Goal: Contribute content: Contribute content

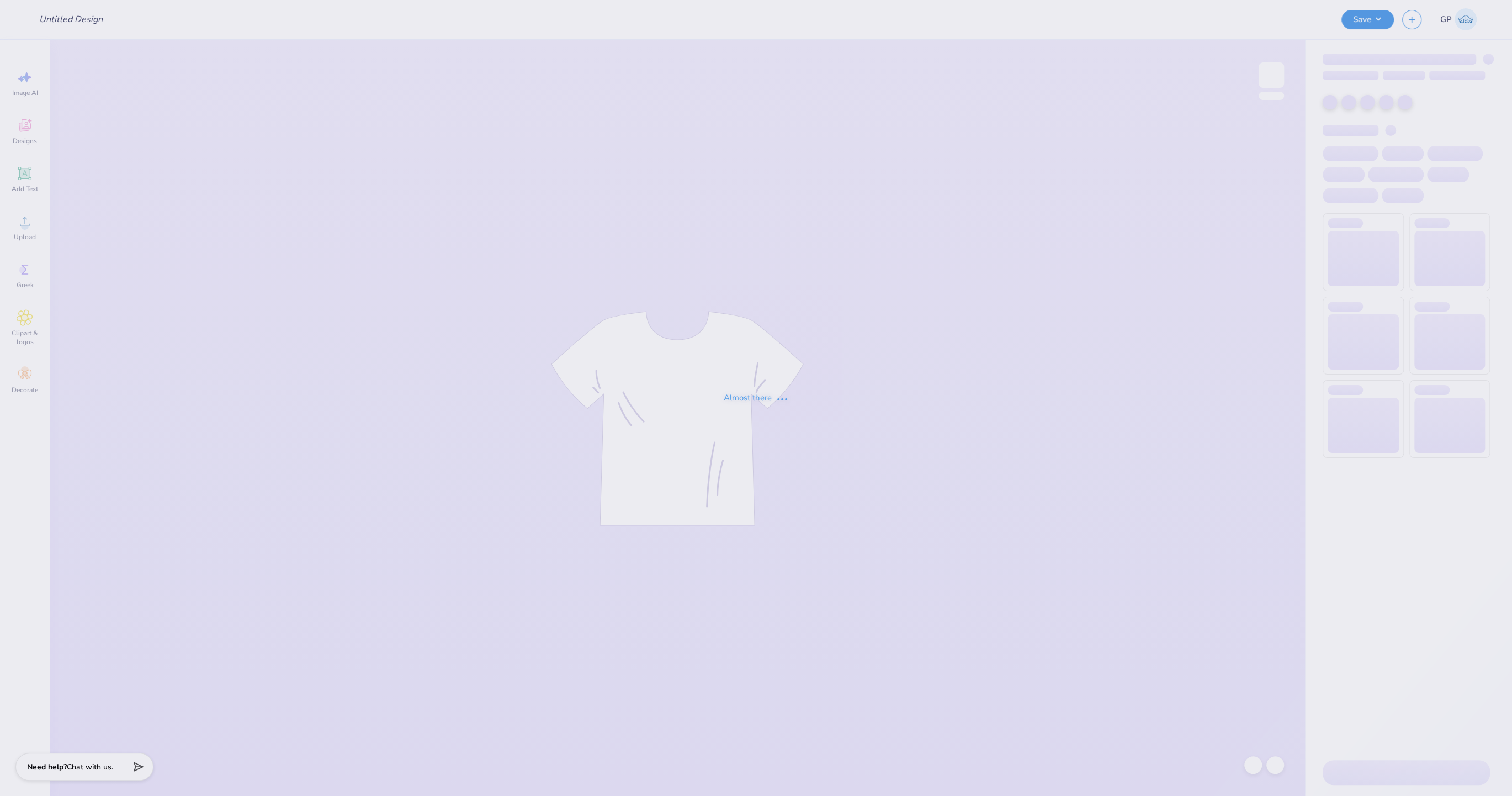
type input "Light the Night Gphi X Alpha Delt"
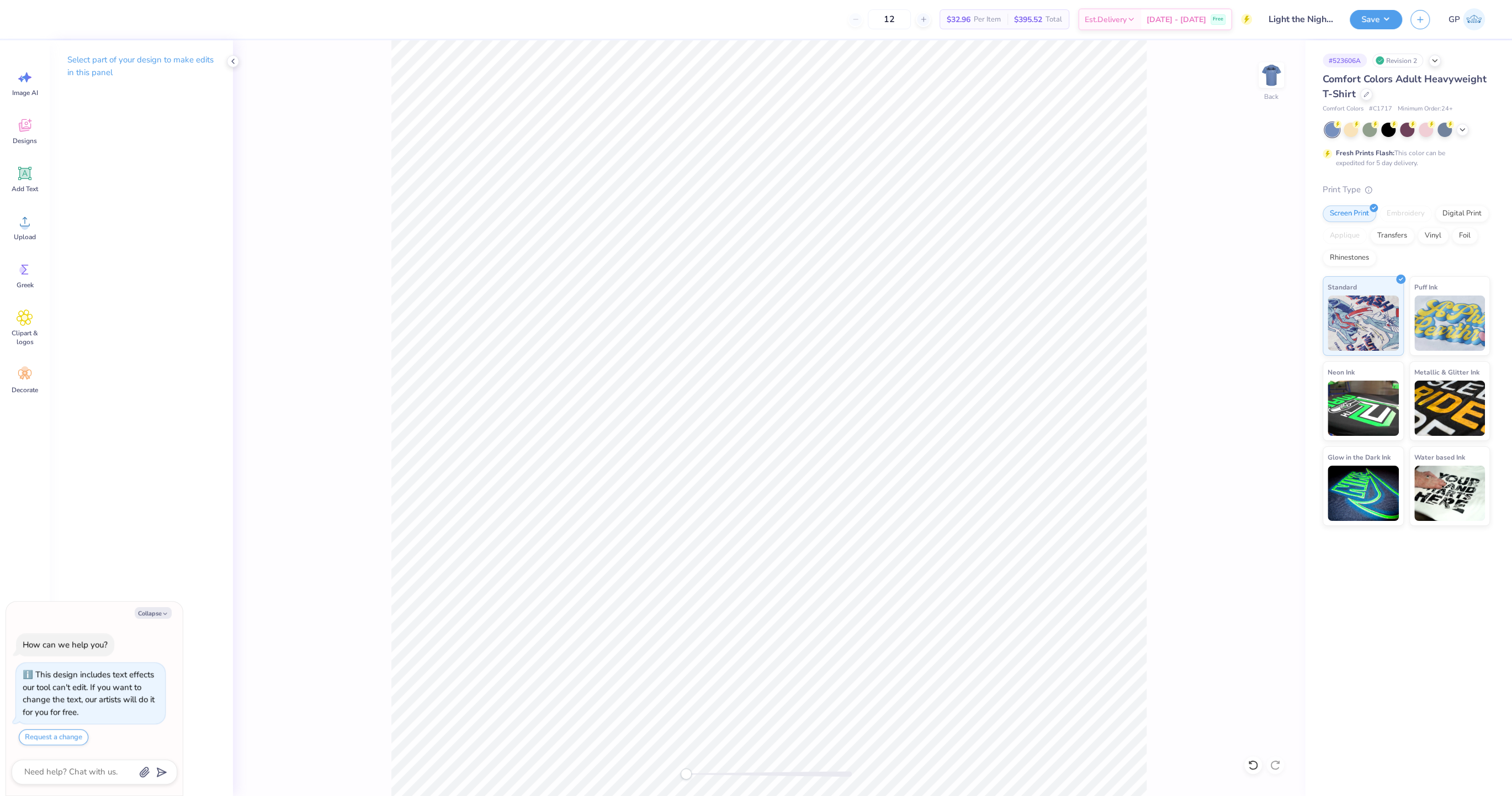
click at [45, 221] on div "Image AI Designs Add Text Upload Greek Clipart & logos Decorate" at bounding box center [25, 418] width 50 height 755
click at [17, 227] on icon at bounding box center [26, 222] width 17 height 17
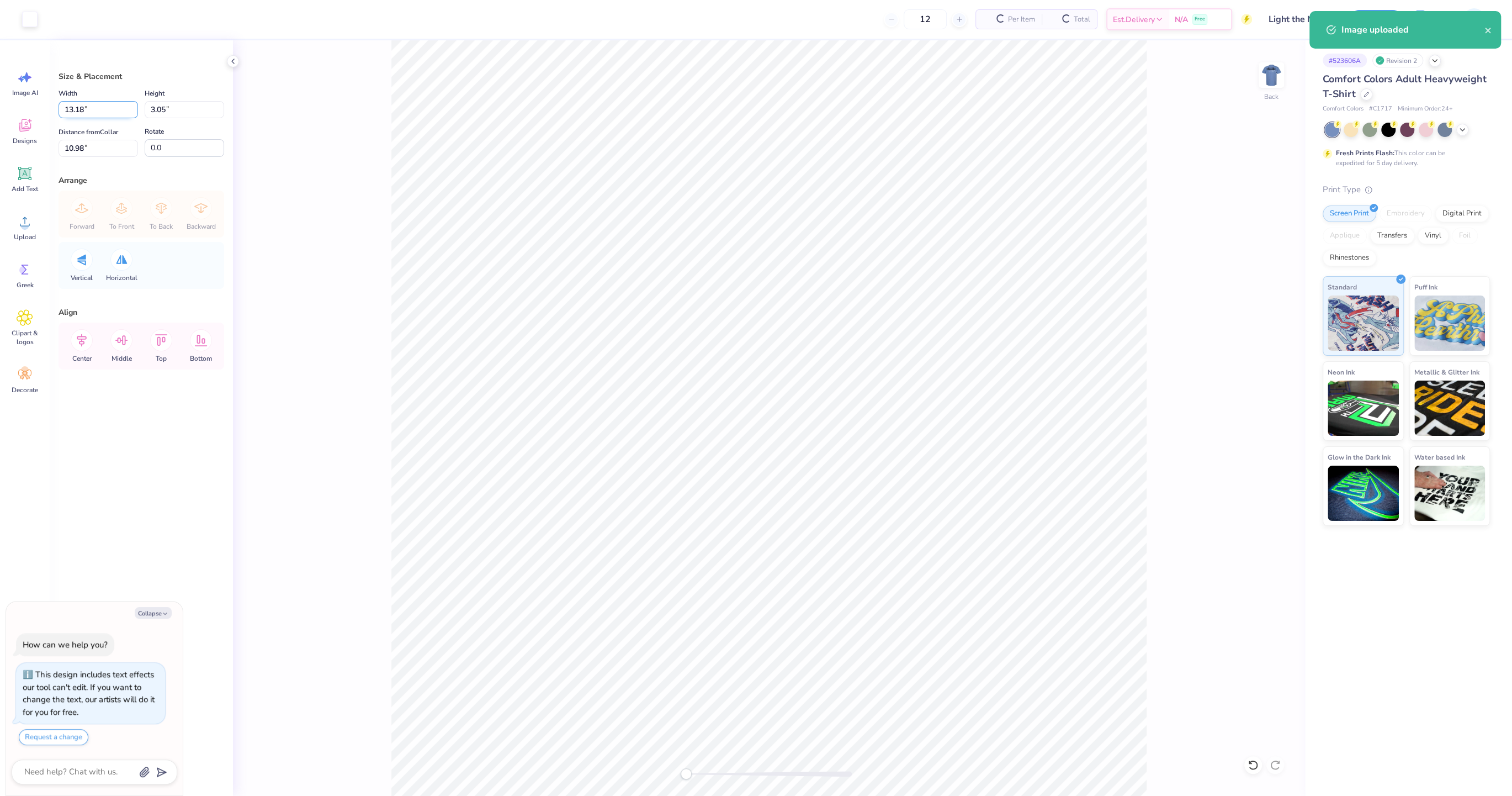
click at [109, 109] on input "13.18" at bounding box center [98, 110] width 79 height 17
type textarea "x"
click at [109, 109] on input "13.18" at bounding box center [98, 110] width 79 height 17
click at [108, 109] on input "13.18" at bounding box center [98, 110] width 79 height 17
type input "6"
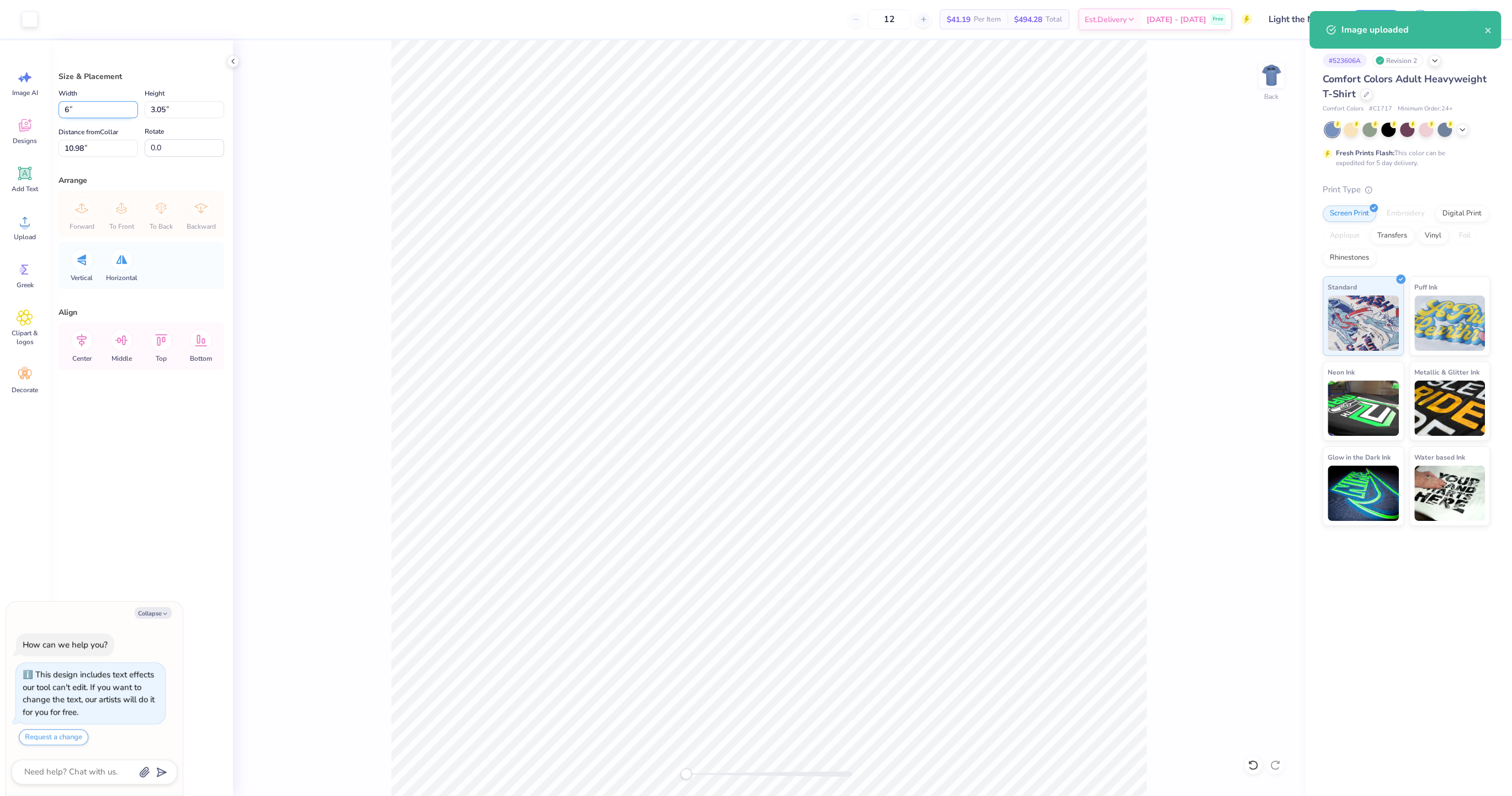
type textarea "x"
type input "6.00"
type input "1.39"
type input "11.81"
click at [108, 109] on input "6.00" at bounding box center [98, 110] width 79 height 17
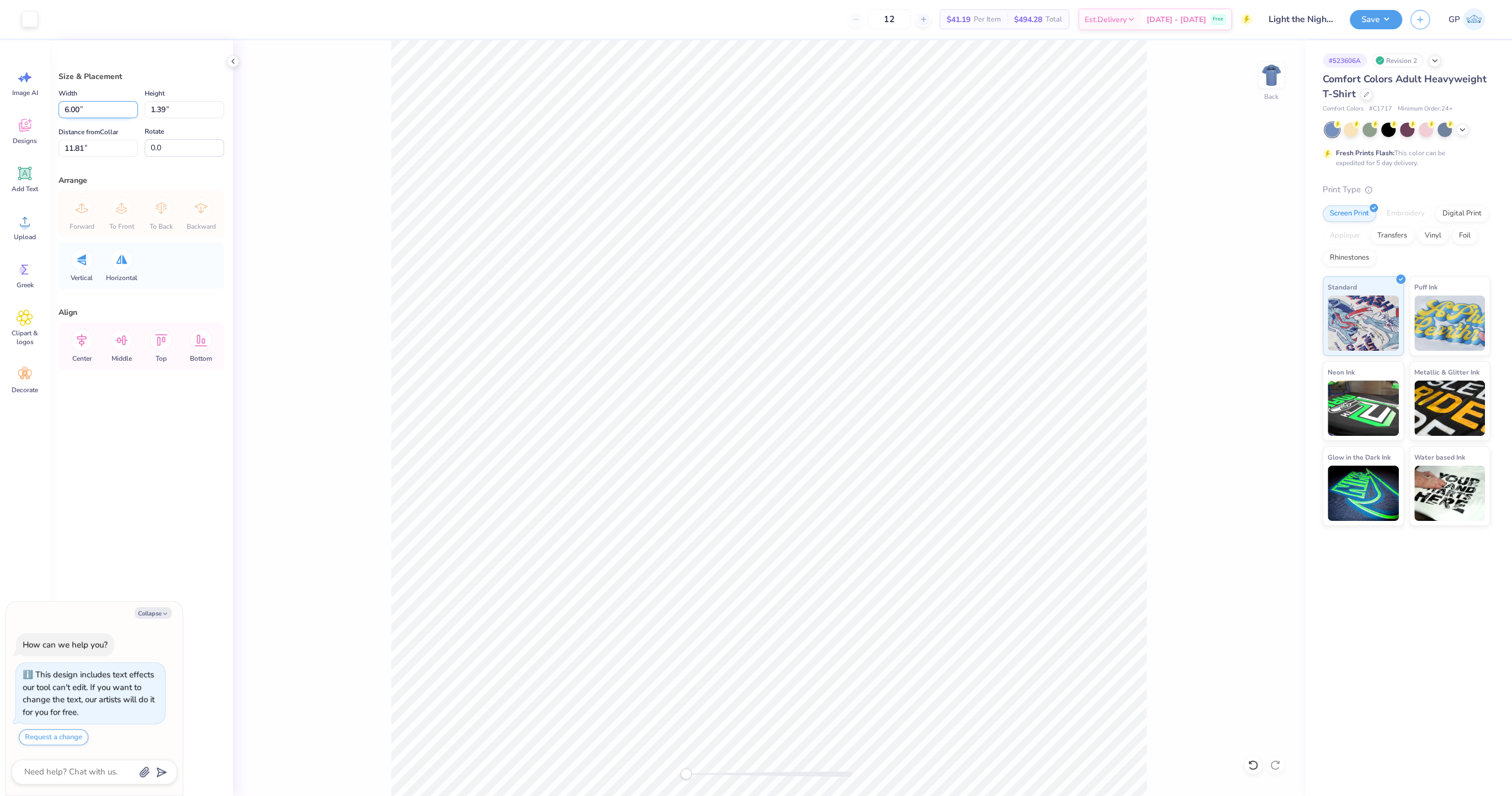
click at [108, 109] on input "6.00" at bounding box center [98, 110] width 79 height 17
type input "7"
type textarea "x"
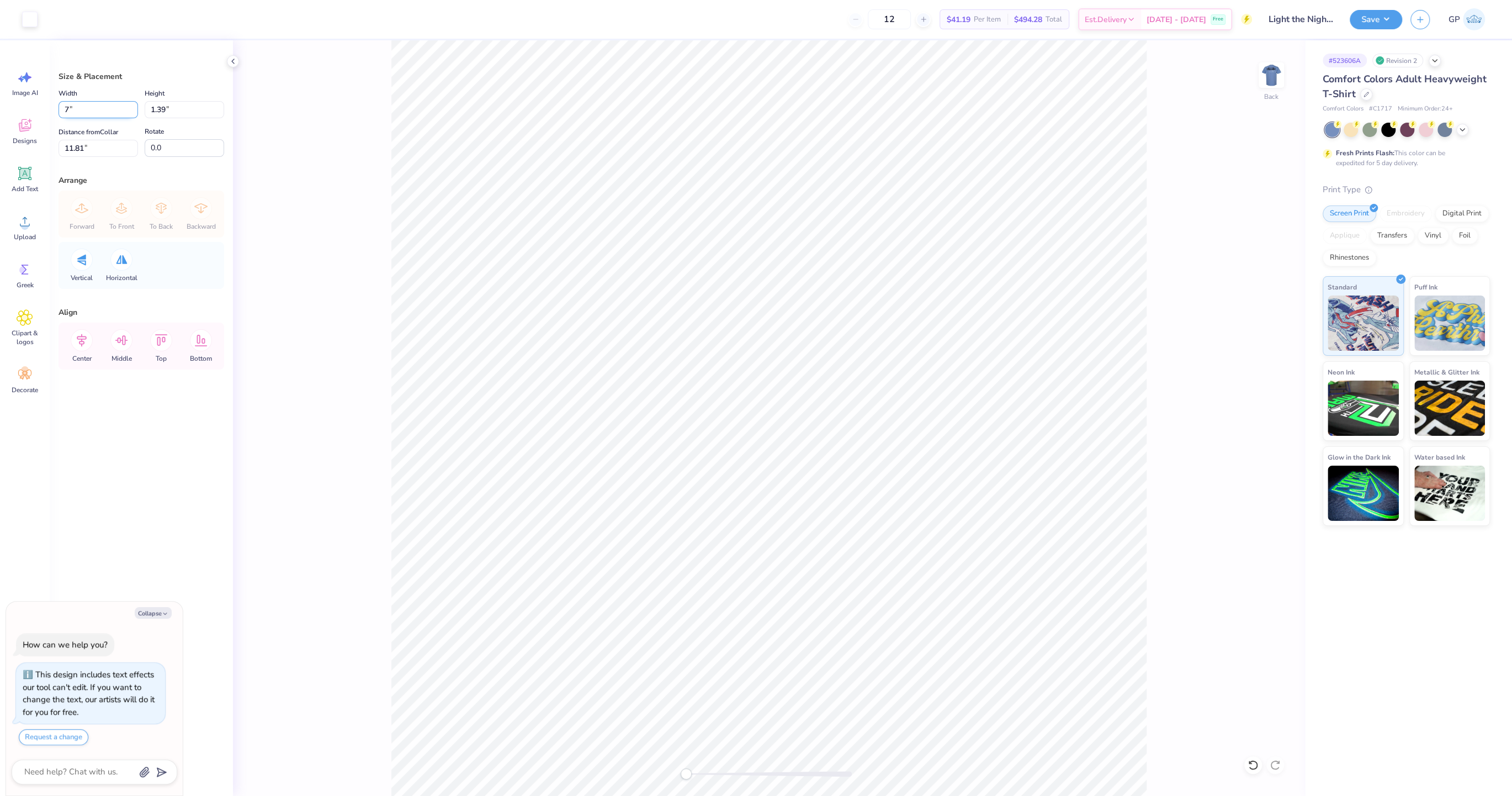
type input "7.00"
type input "1.62"
type input "11.69"
type textarea "x"
click at [77, 140] on input "11.69" at bounding box center [98, 148] width 79 height 17
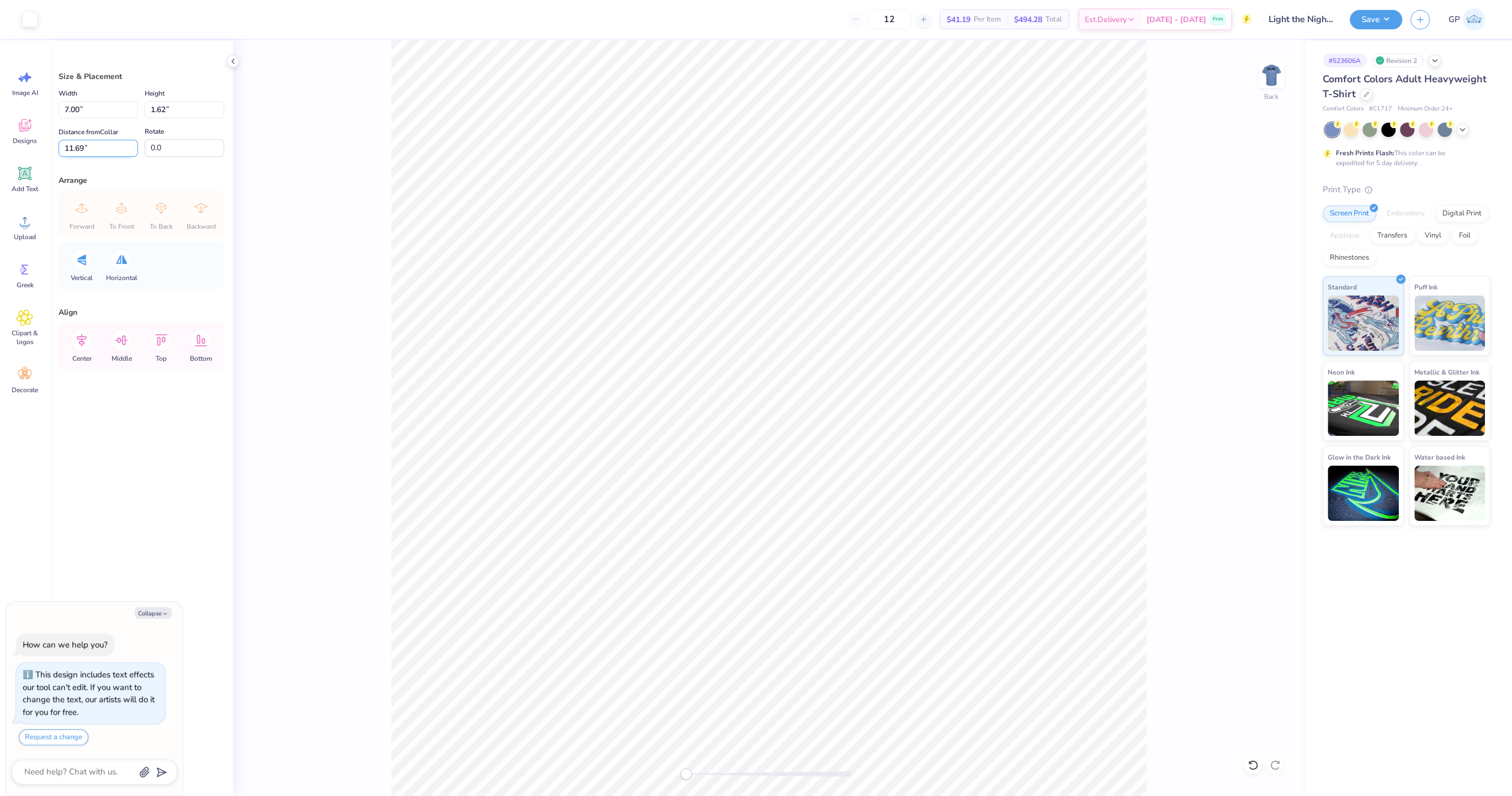
click at [77, 140] on input "11.69" at bounding box center [98, 148] width 79 height 17
type input "7"
type input "3"
click at [1268, 78] on img at bounding box center [1271, 75] width 44 height 44
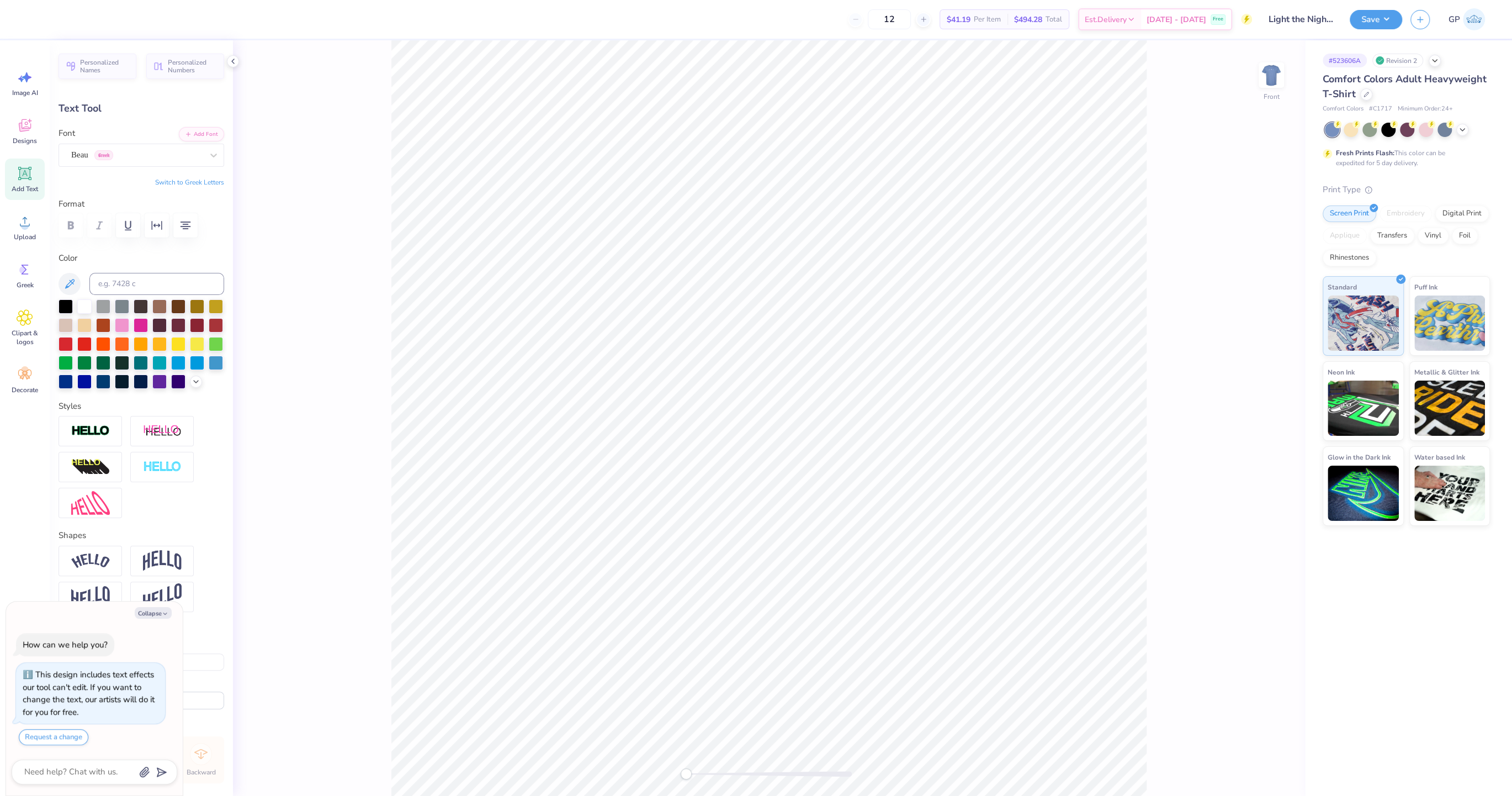
drag, startPoint x: 146, startPoint y: 614, endPoint x: 146, endPoint y: 622, distance: 8.0
click at [146, 614] on button "Collapse" at bounding box center [153, 613] width 37 height 11
type textarea "x"
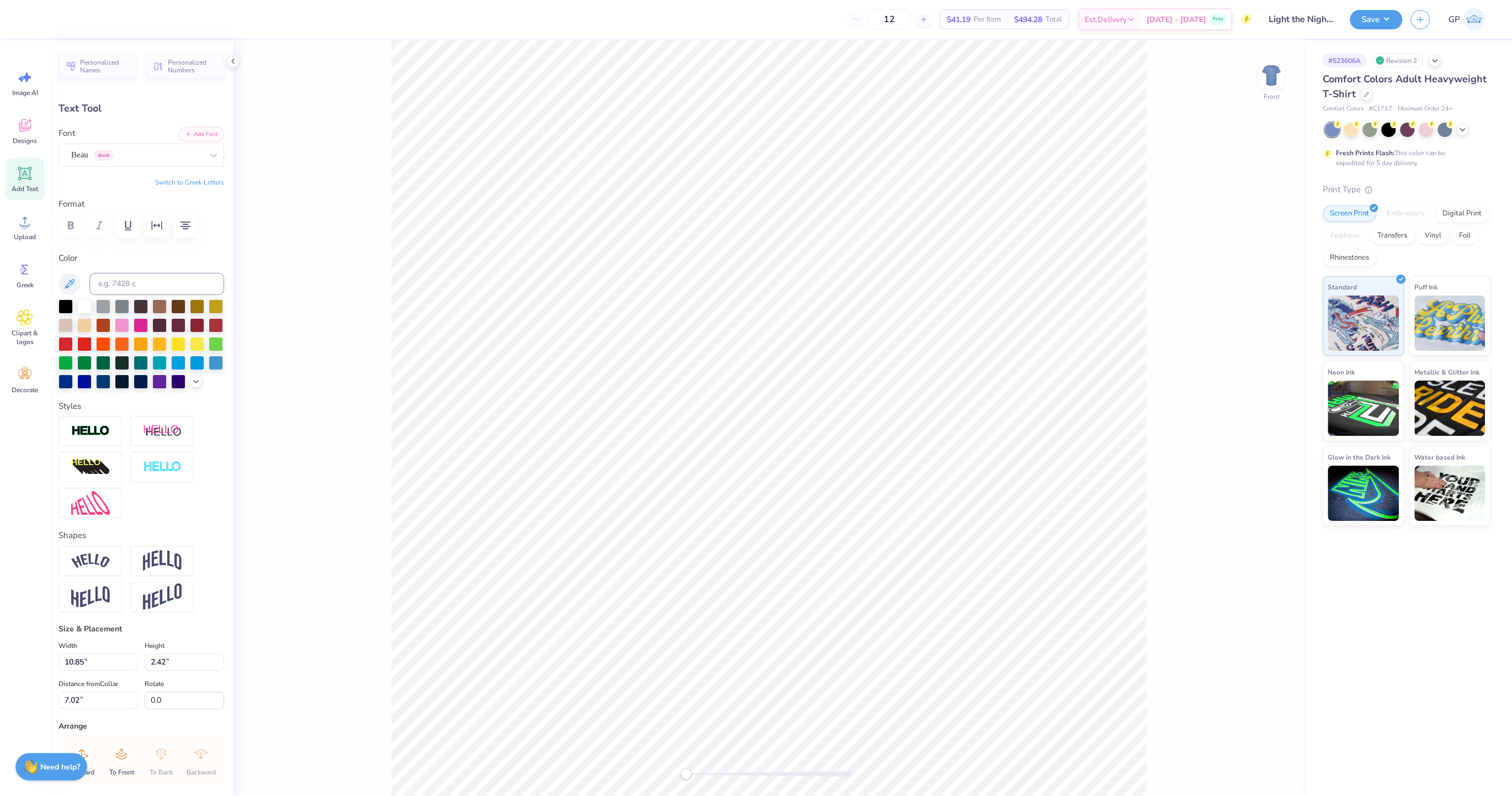
scroll to position [115, 0]
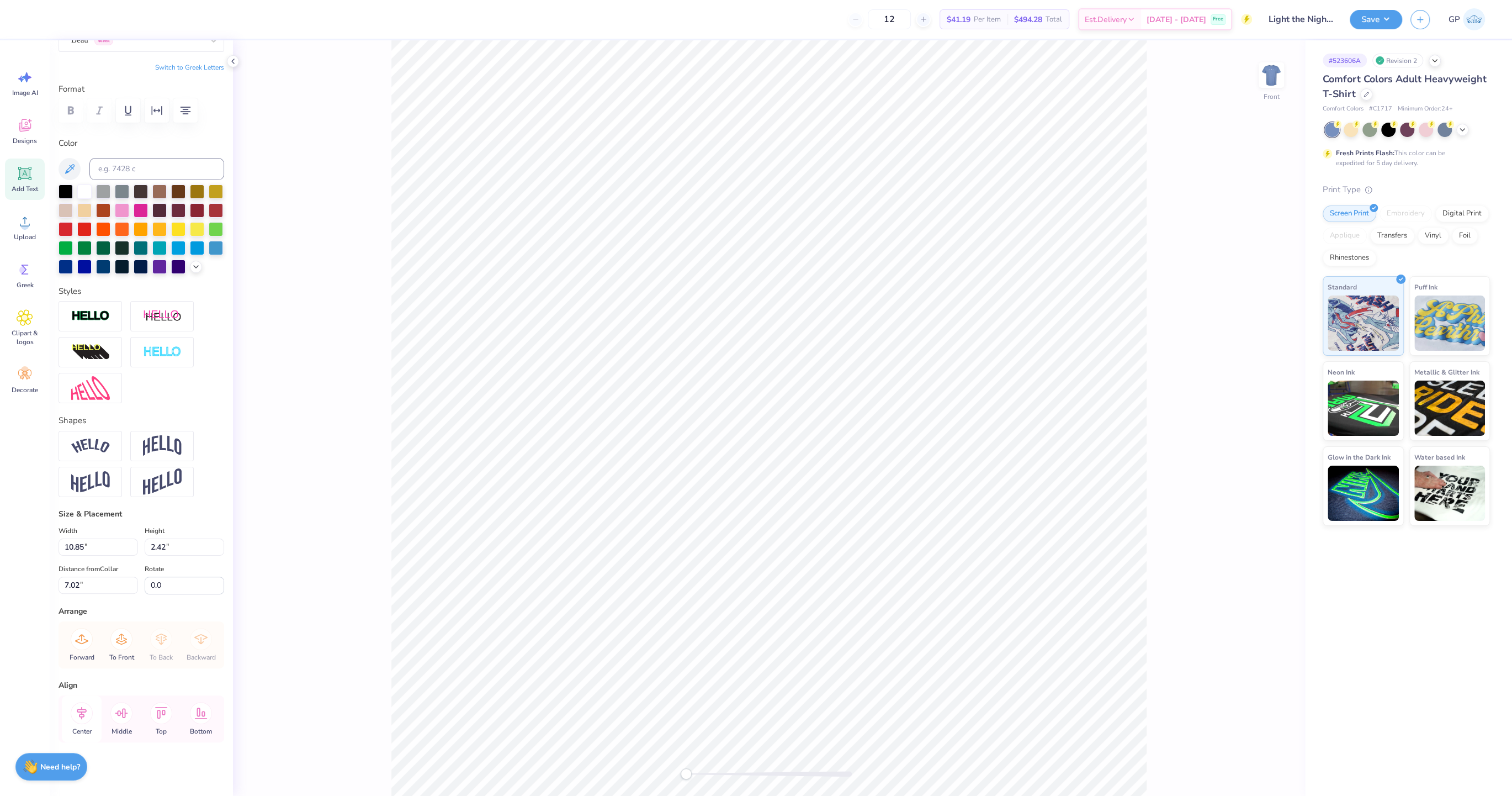
click at [81, 712] on icon at bounding box center [81, 712] width 10 height 12
click at [80, 712] on icon at bounding box center [81, 713] width 22 height 22
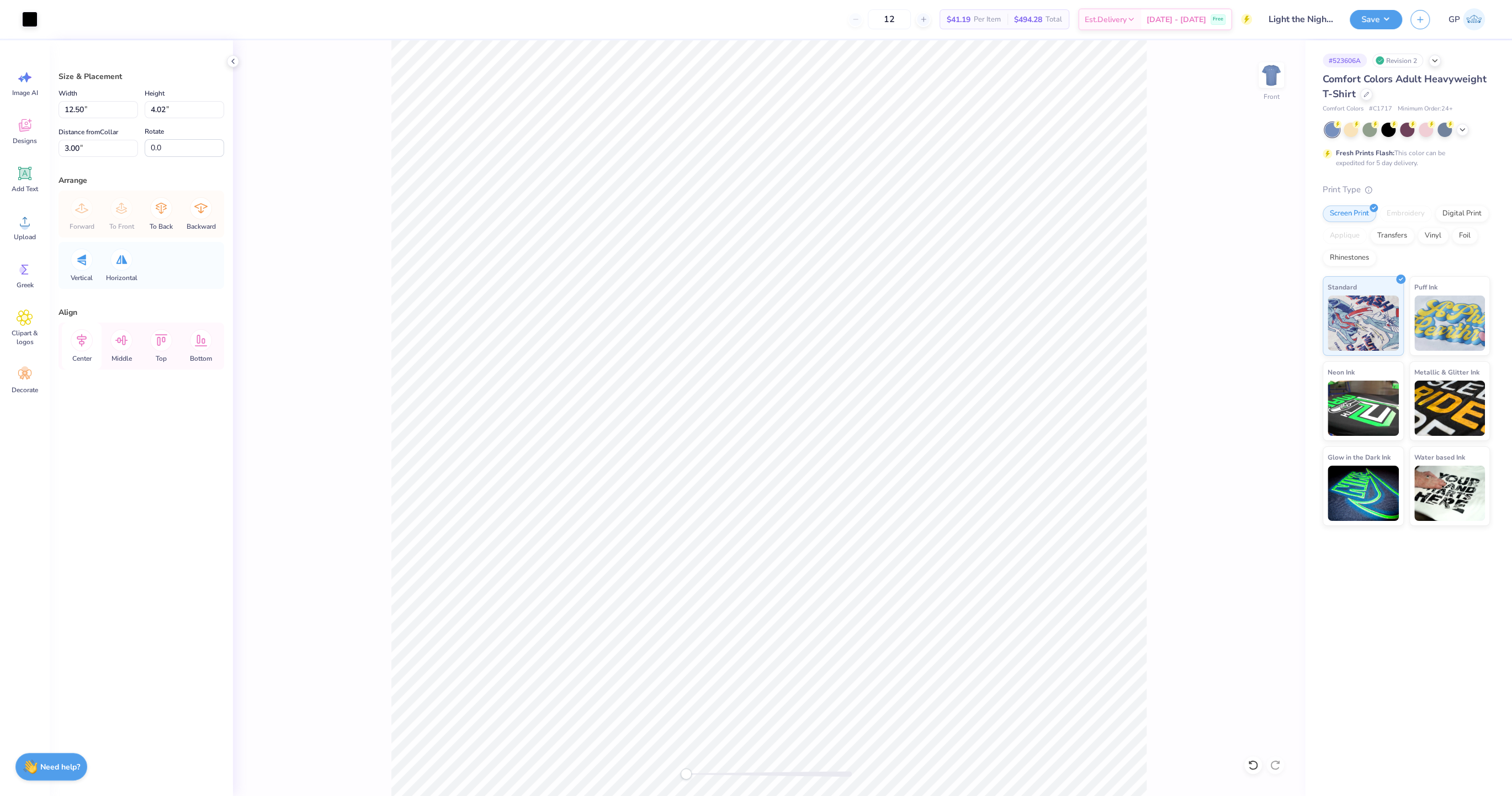
click at [77, 349] on icon at bounding box center [81, 339] width 22 height 22
click at [43, 16] on div at bounding box center [49, 18] width 15 height 15
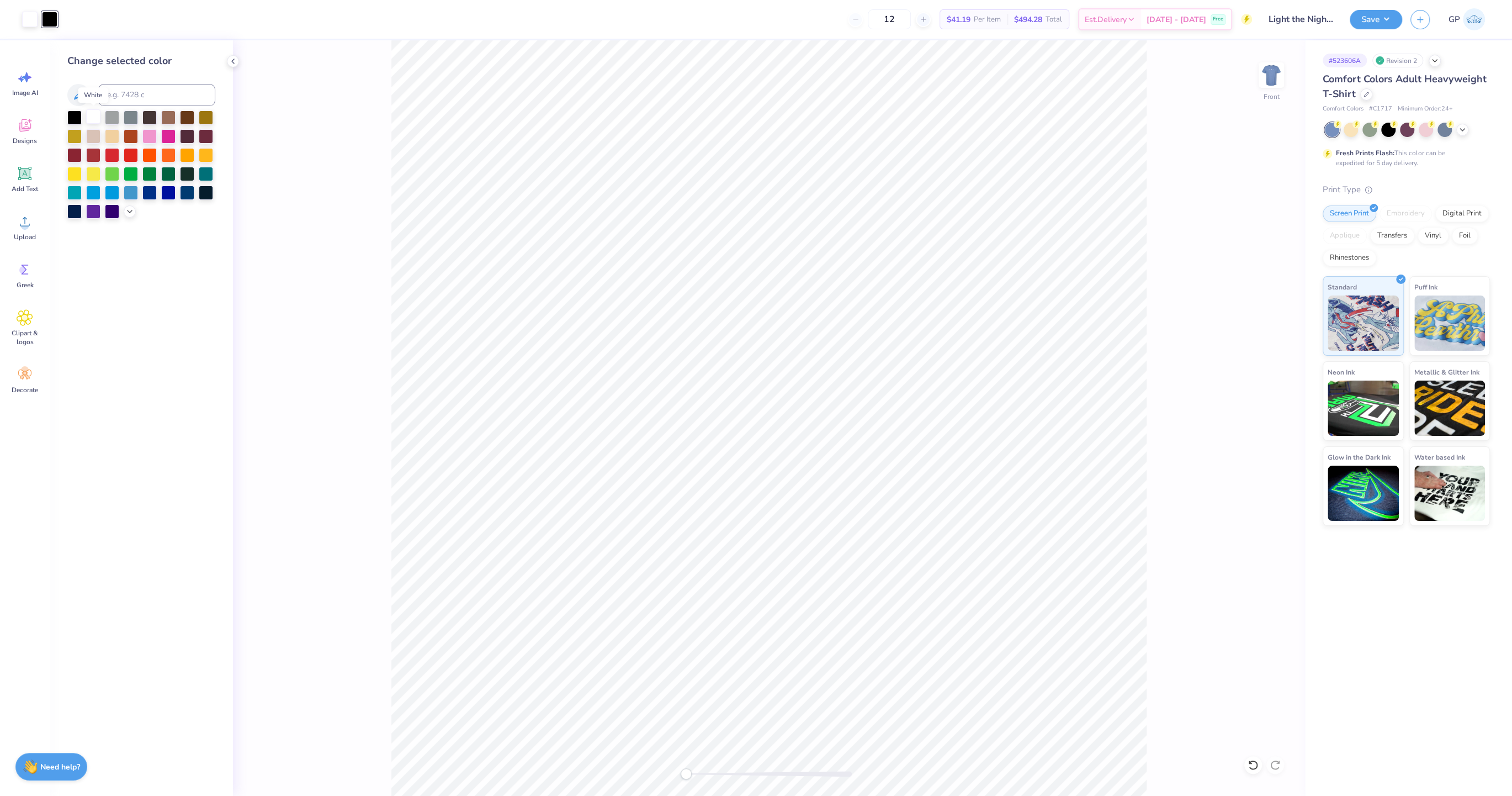
click at [93, 118] on div at bounding box center [93, 116] width 14 height 14
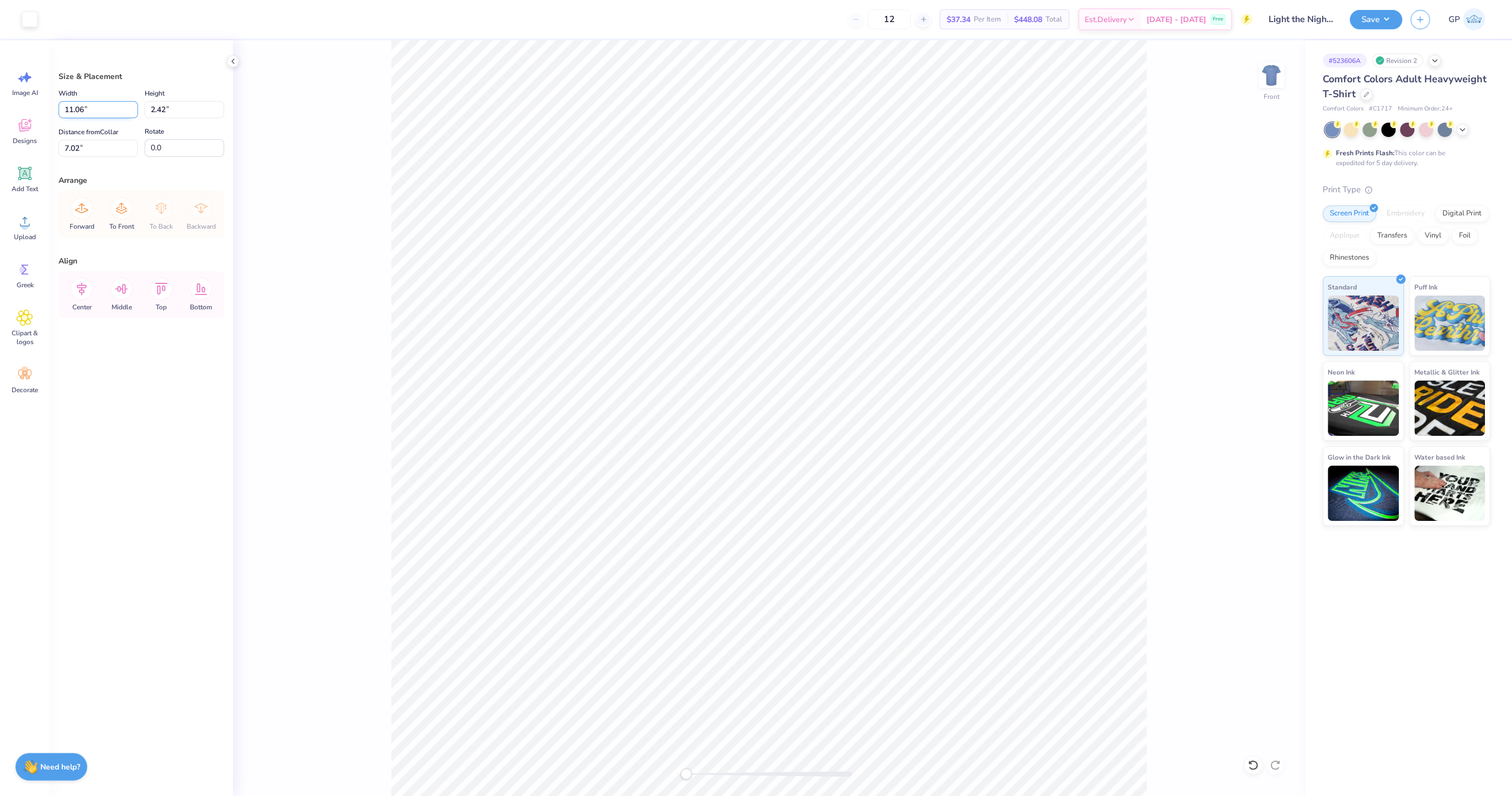
click at [92, 103] on input "11.06" at bounding box center [98, 110] width 79 height 17
type input "1.50"
type input "0.33"
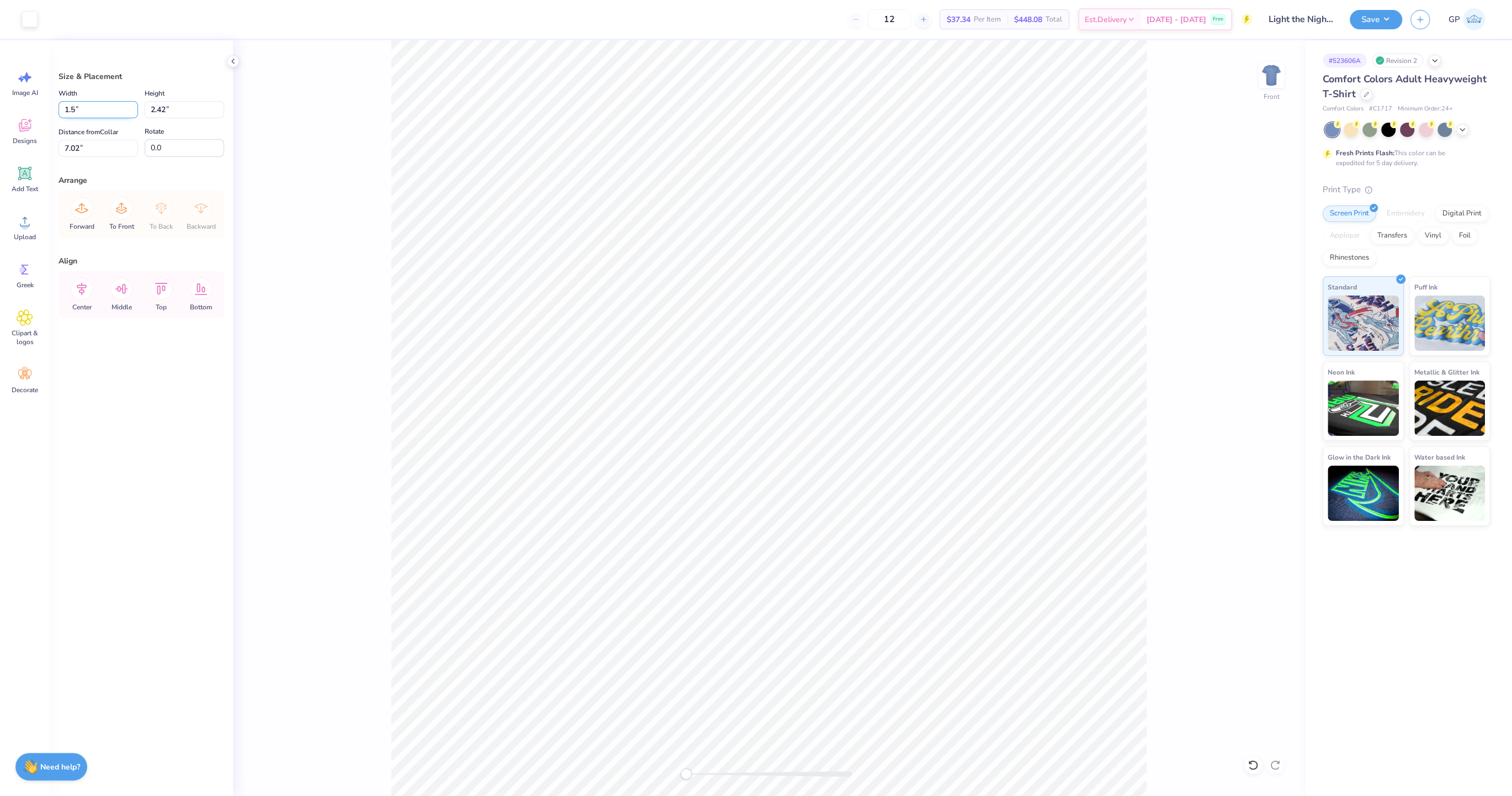
type input "8.07"
click at [68, 111] on input "1.50" at bounding box center [98, 110] width 79 height 17
type input "12.50"
type input "2.73"
type input "6.87"
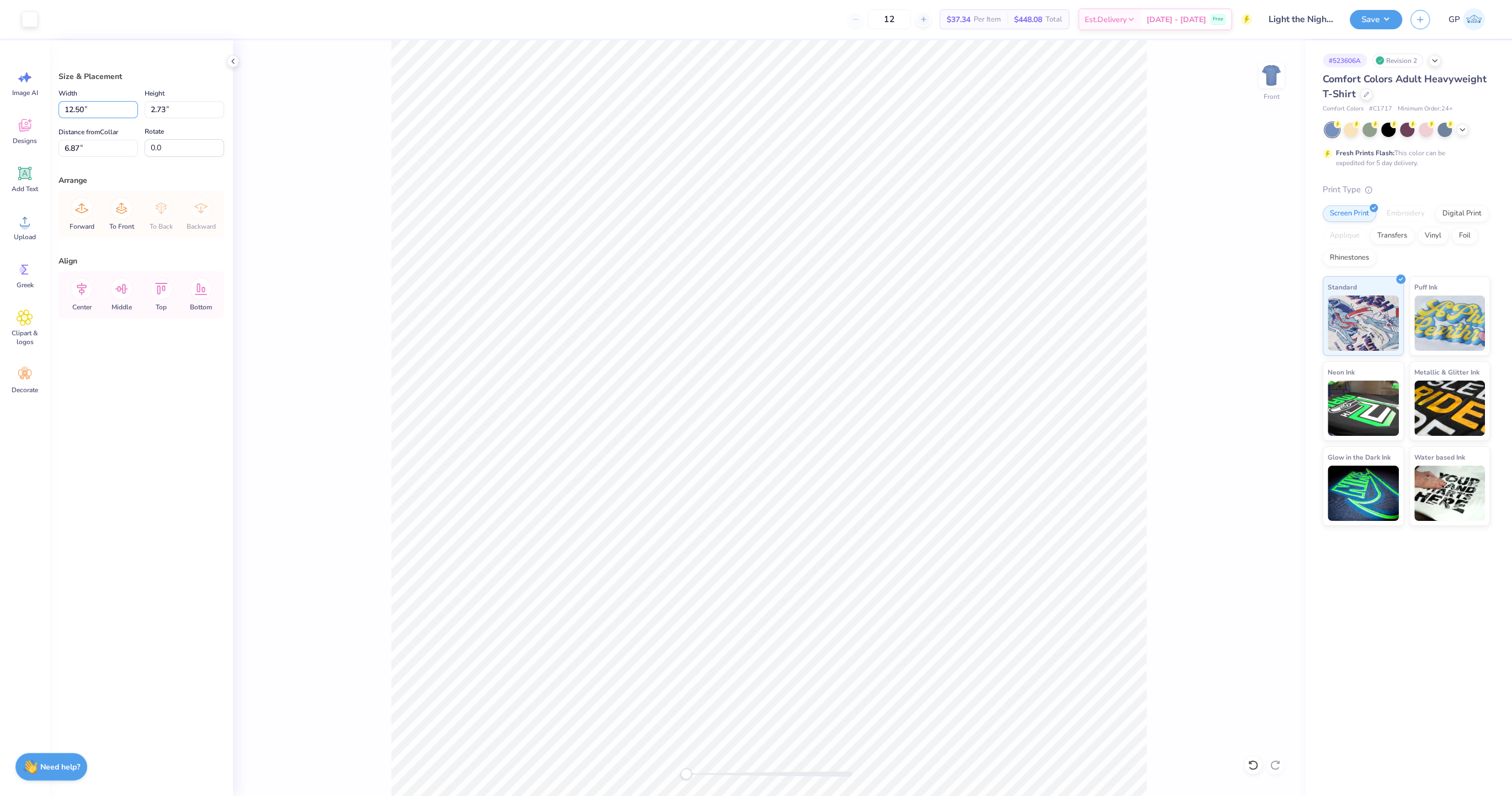
type input "1.50"
click at [1170, 202] on div "Front" at bounding box center [769, 418] width 1073 height 755
click at [1256, 79] on img at bounding box center [1271, 75] width 44 height 44
drag, startPoint x: 1181, startPoint y: 331, endPoint x: 1165, endPoint y: 337, distance: 17.1
click at [1181, 331] on div "Back" at bounding box center [769, 418] width 1073 height 755
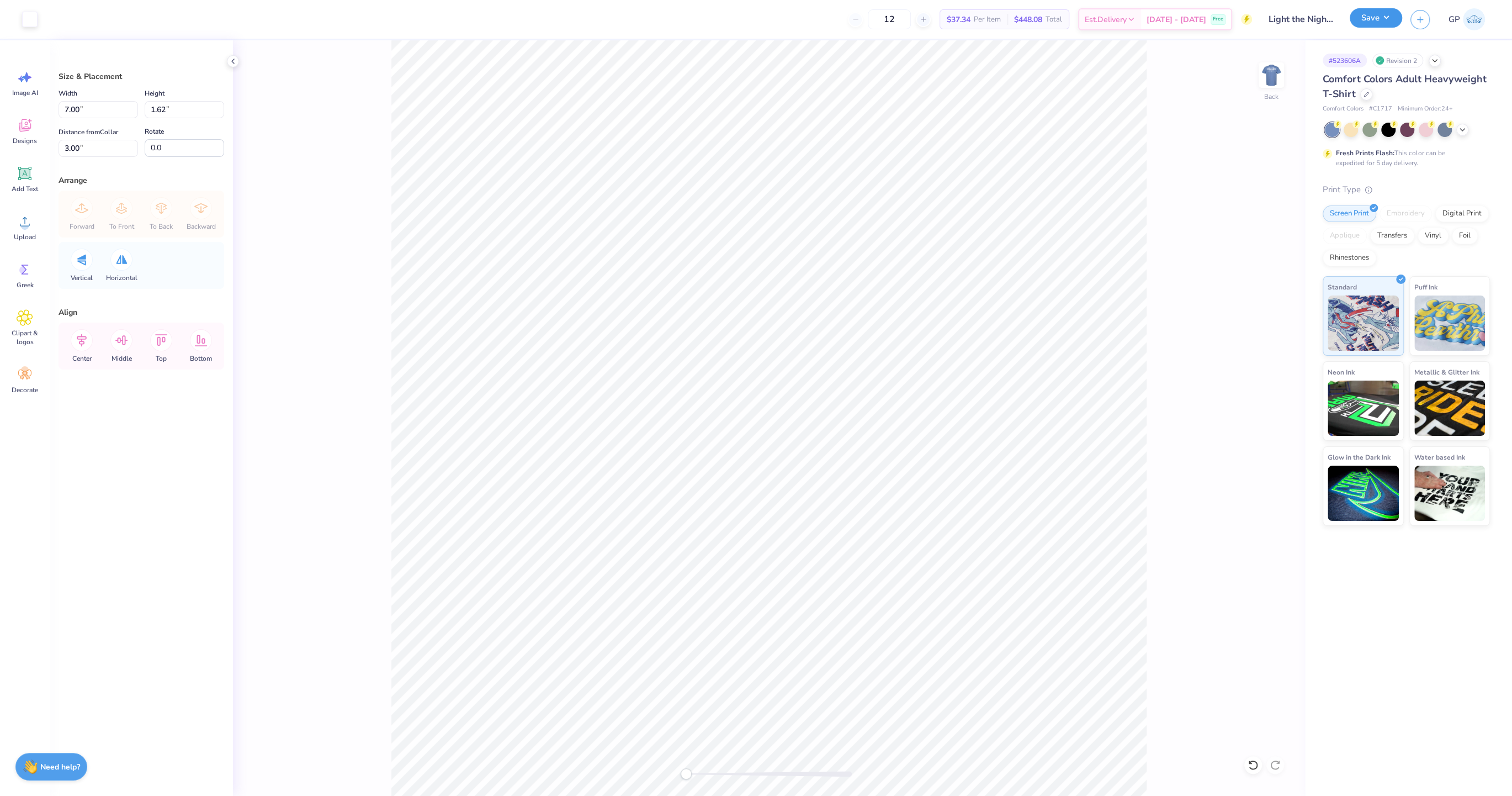
click at [1358, 20] on button "Save" at bounding box center [1376, 18] width 53 height 19
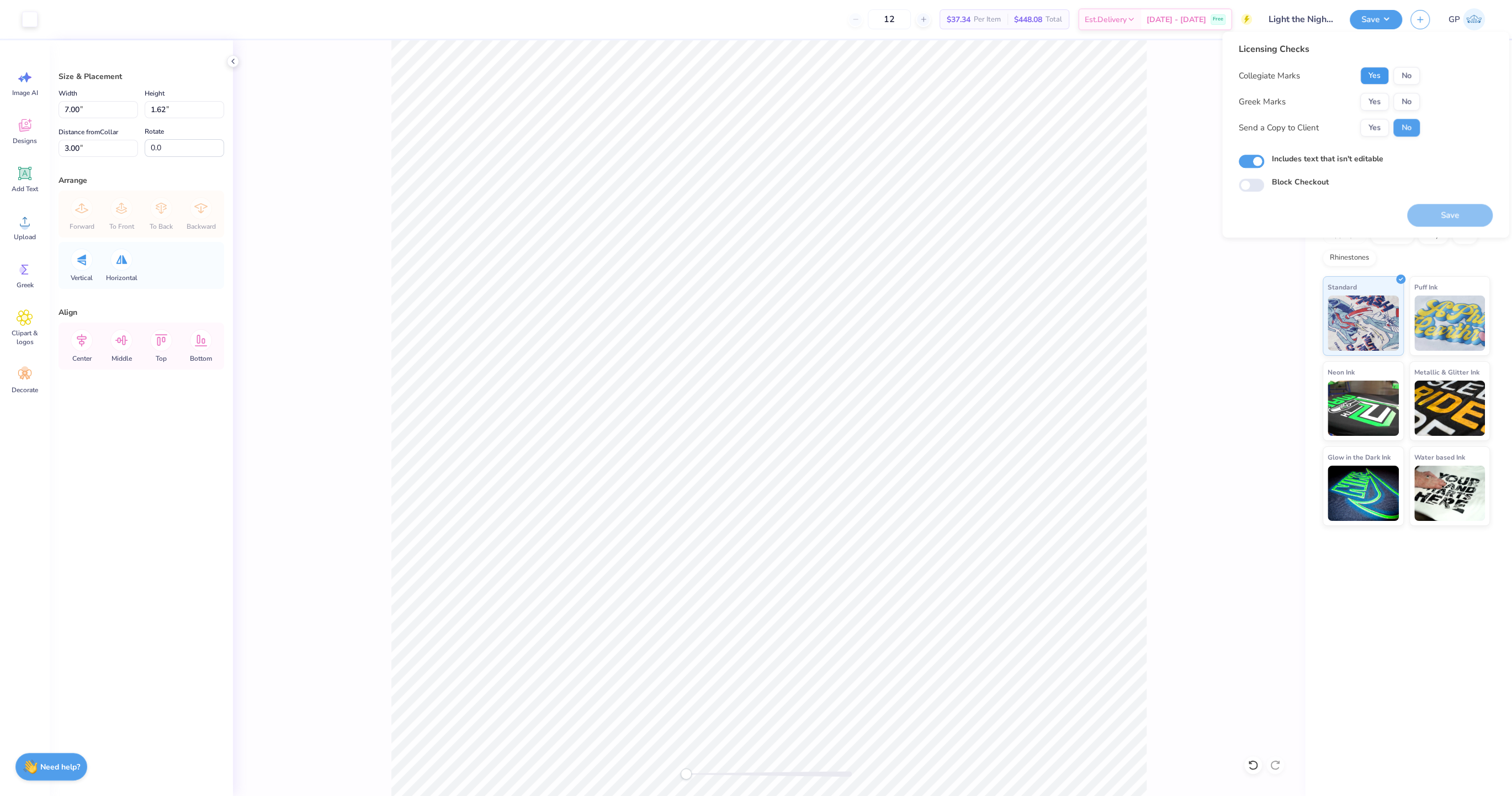
click at [1382, 75] on button "Yes" at bounding box center [1375, 76] width 28 height 18
click at [1374, 105] on button "Yes" at bounding box center [1375, 101] width 28 height 18
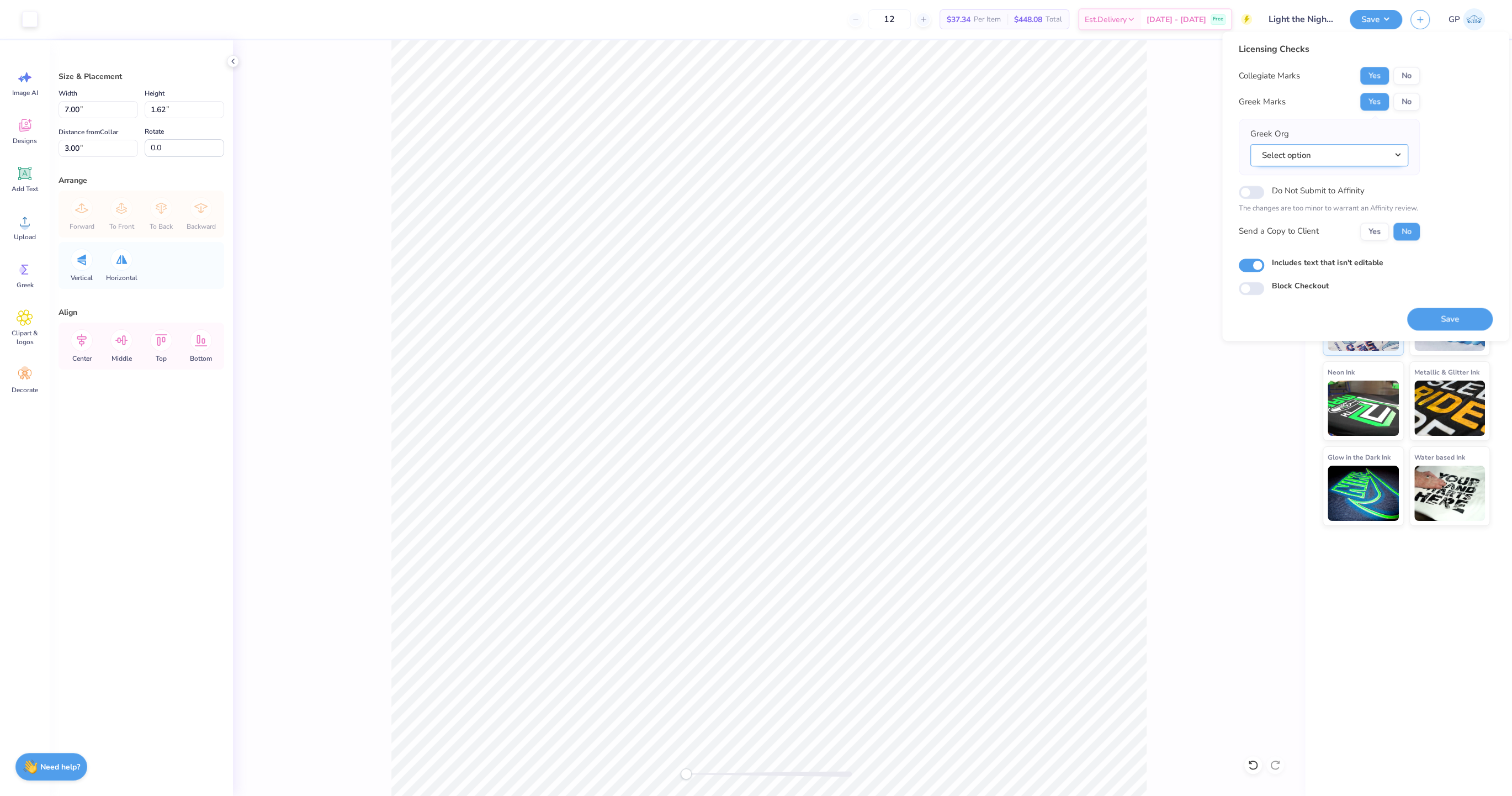
drag, startPoint x: 1338, startPoint y: 163, endPoint x: 1341, endPoint y: 153, distance: 10.4
click at [1338, 163] on button "Select option" at bounding box center [1329, 155] width 158 height 23
click at [1316, 218] on link "Gamma Beta Phi" at bounding box center [1330, 221] width 149 height 18
click at [1326, 164] on button "Gamma Beta Phi" at bounding box center [1329, 155] width 158 height 23
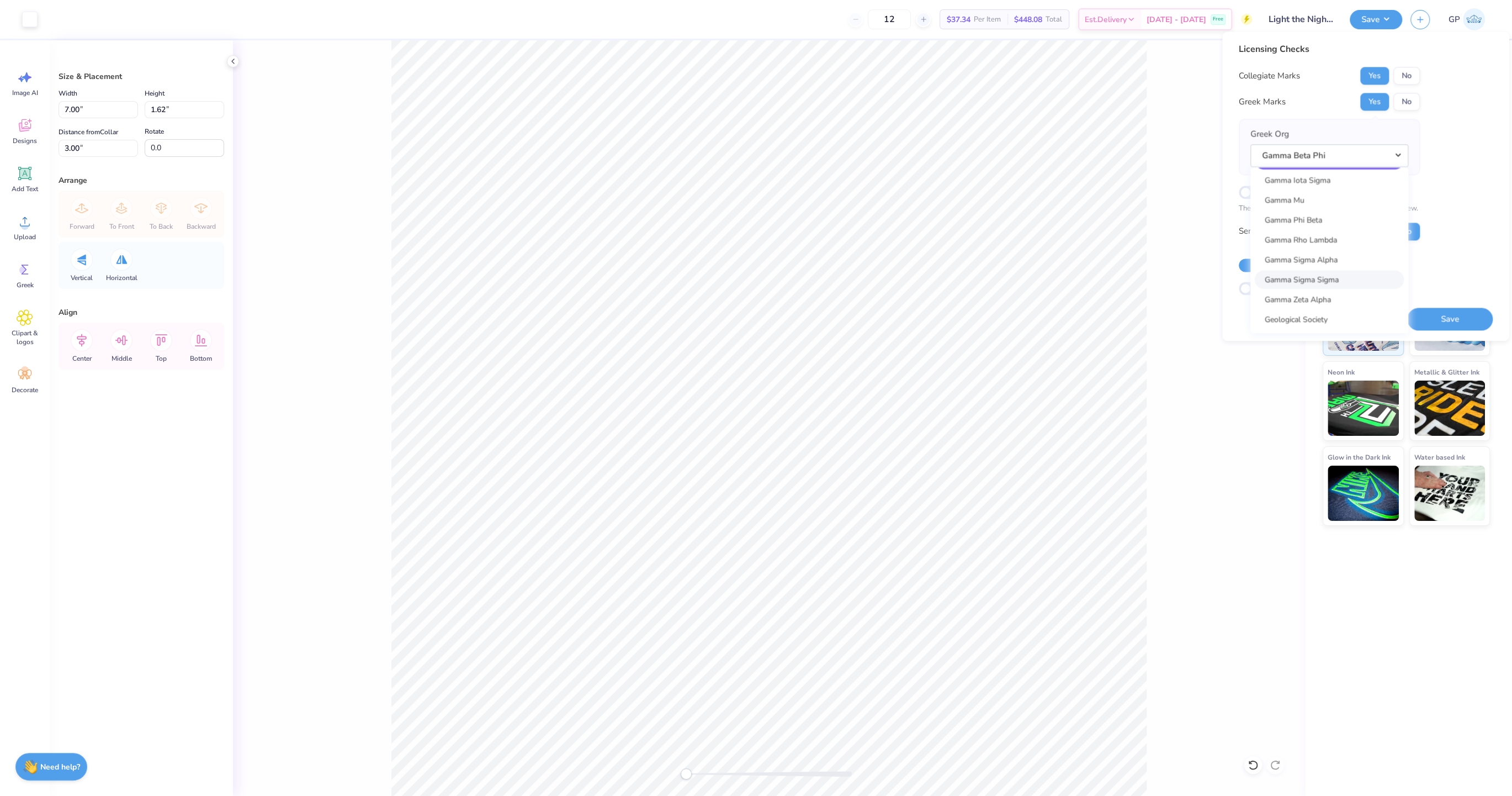
scroll to position [3488, 0]
click at [1326, 186] on link "Gamma Phi Beta" at bounding box center [1330, 191] width 149 height 18
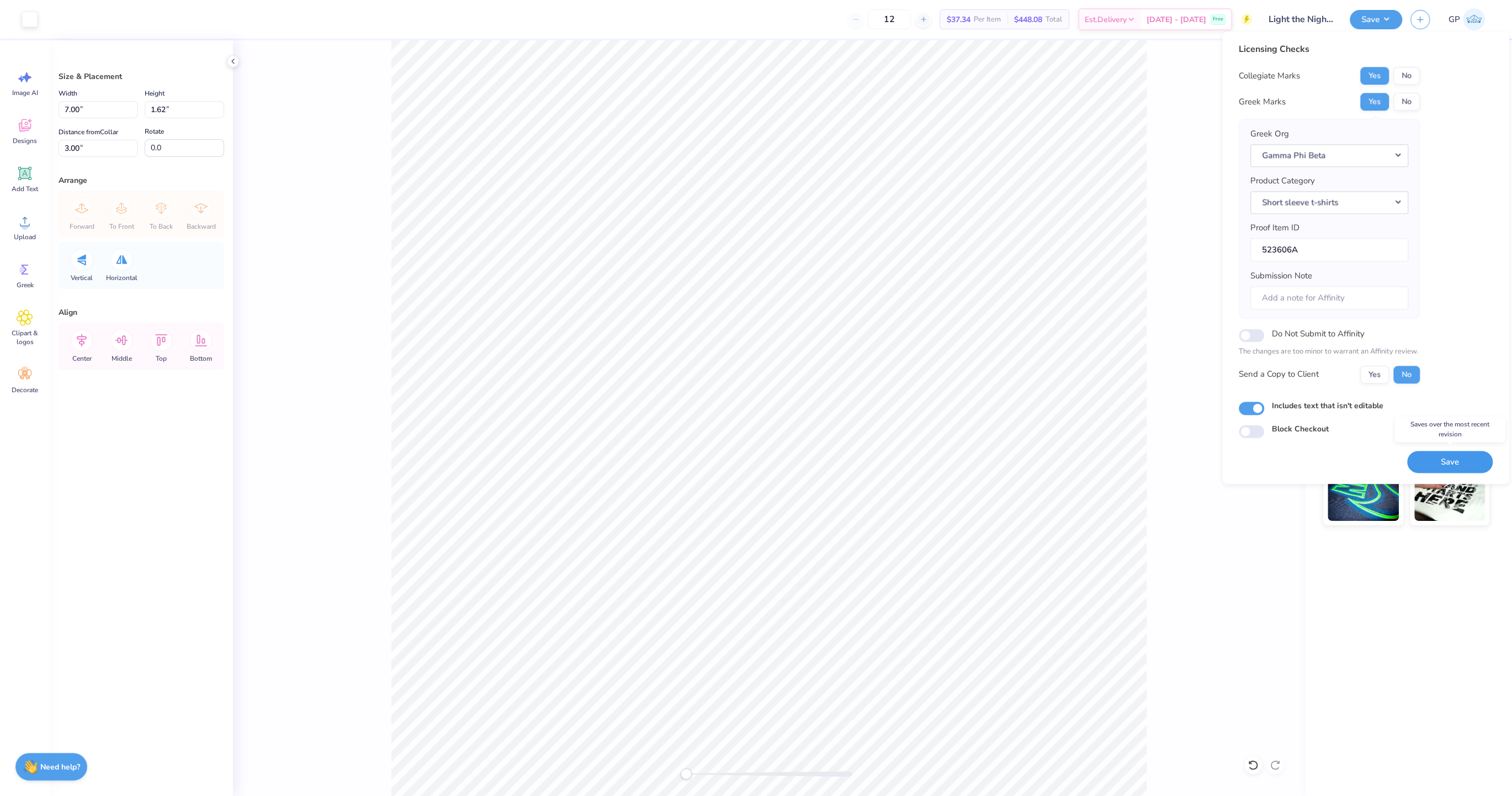
click at [1440, 459] on button "Save" at bounding box center [1450, 462] width 86 height 23
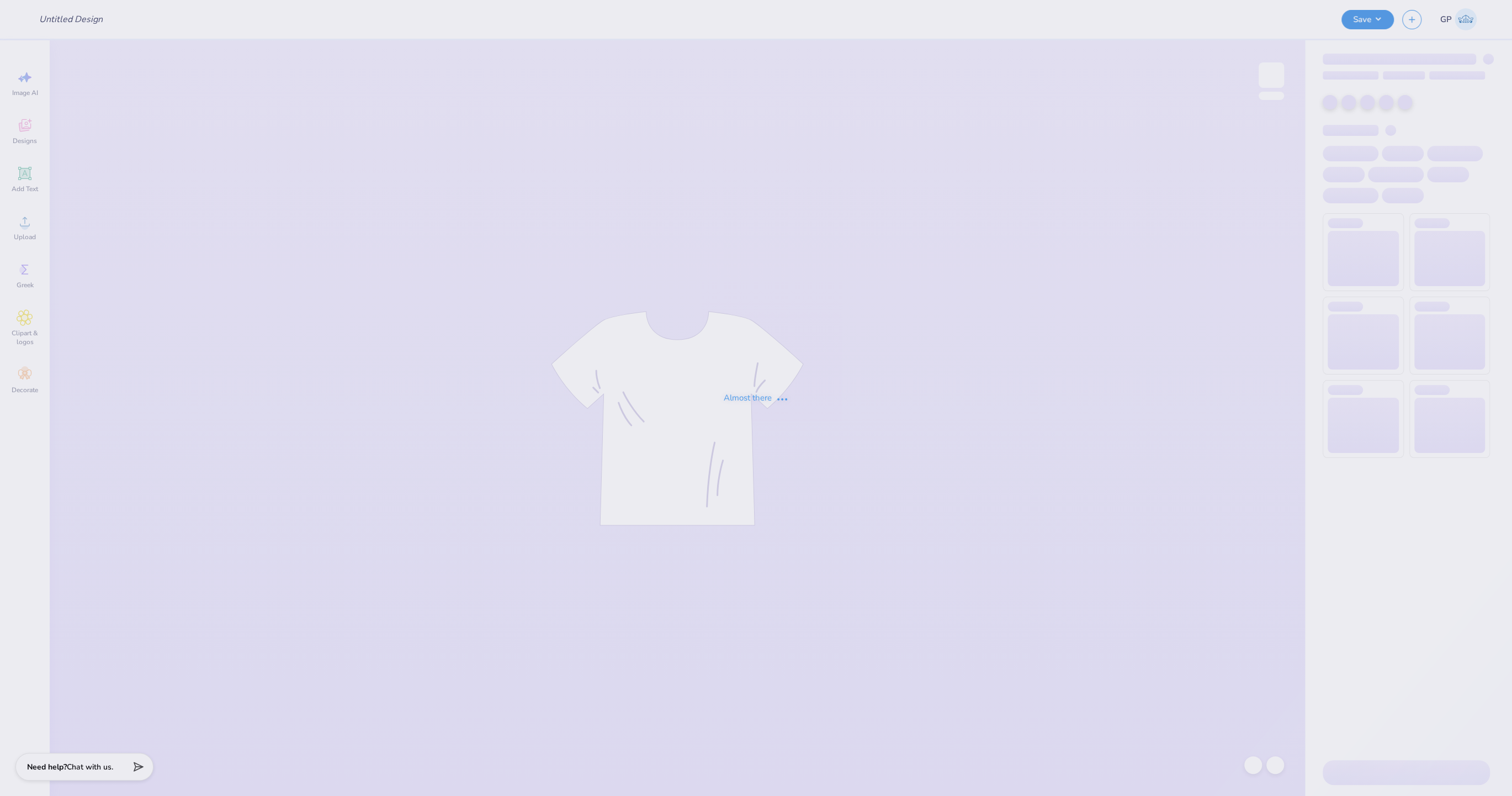
type input "Designs for UDC"
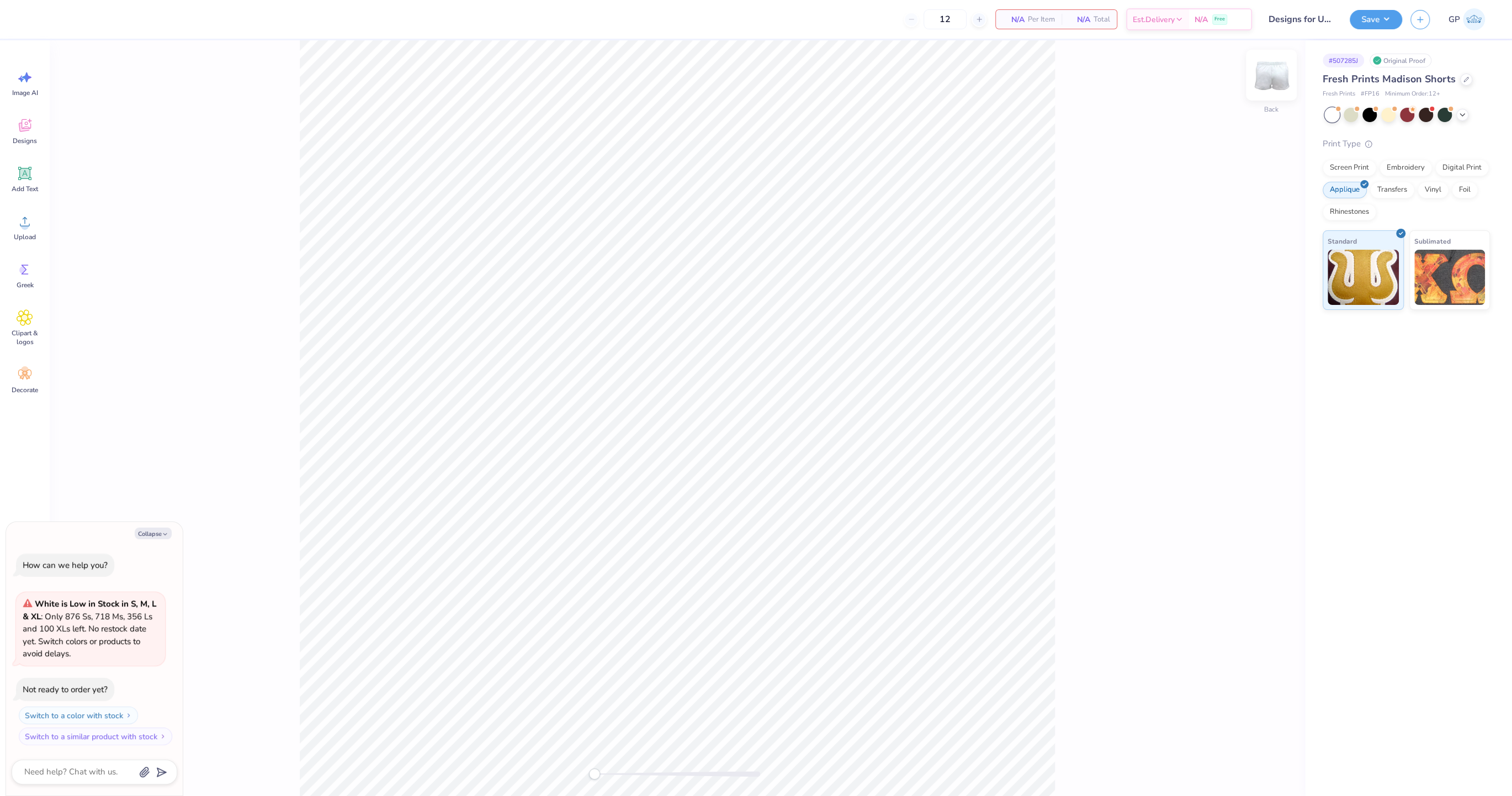
click at [1269, 72] on img at bounding box center [1271, 75] width 44 height 44
type textarea "x"
